Goal: Navigation & Orientation: Find specific page/section

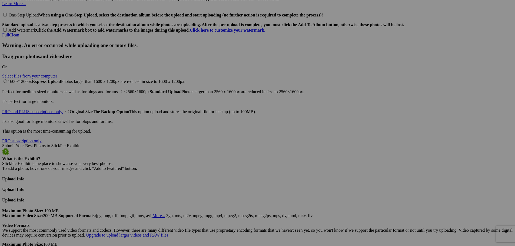
scroll to position [2784, 0]
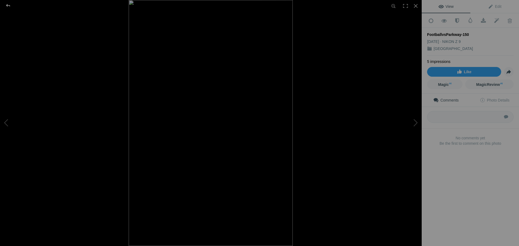
click at [7, 6] on div at bounding box center [7, 5] width 19 height 11
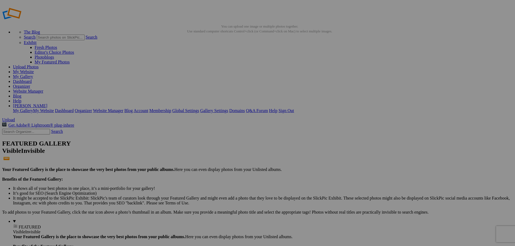
scroll to position [0, 0]
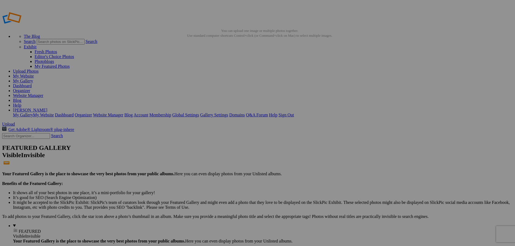
click at [43, 93] on link "Website Manager" at bounding box center [28, 95] width 30 height 5
